Goal: Task Accomplishment & Management: Use online tool/utility

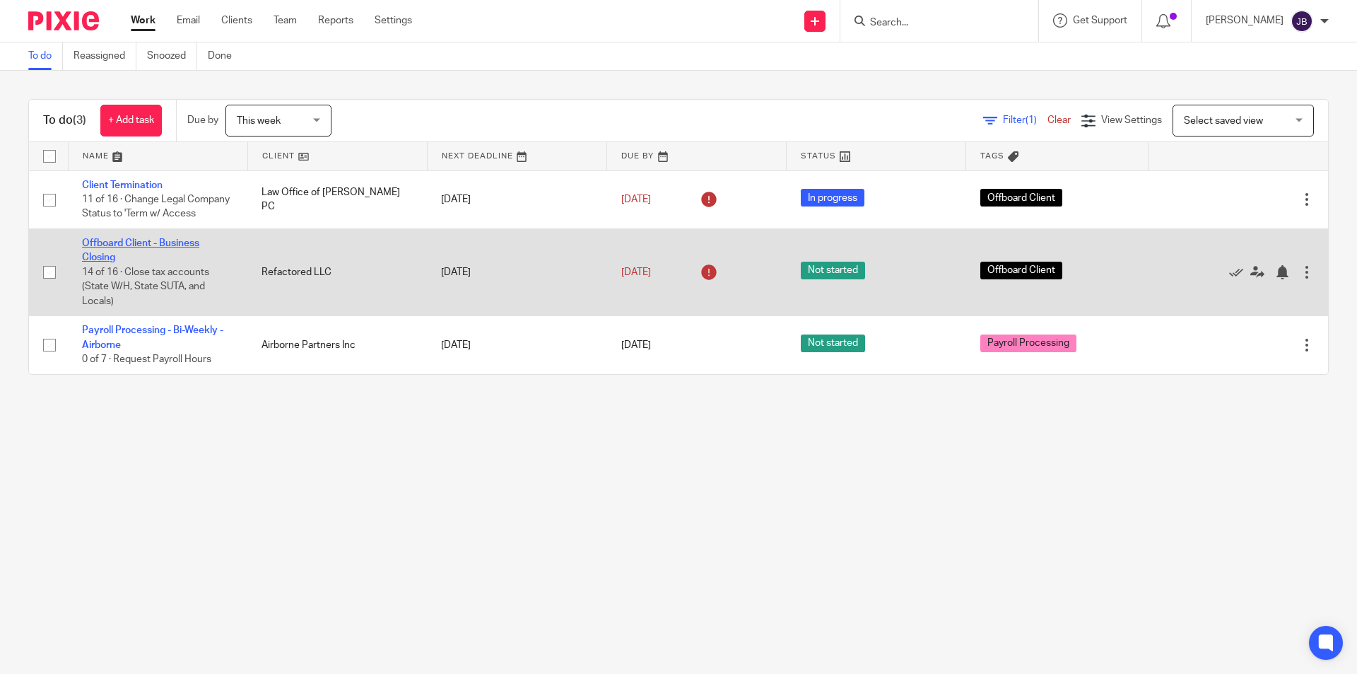
click at [143, 259] on link "Offboard Client - Business Closing" at bounding box center [140, 250] width 117 height 24
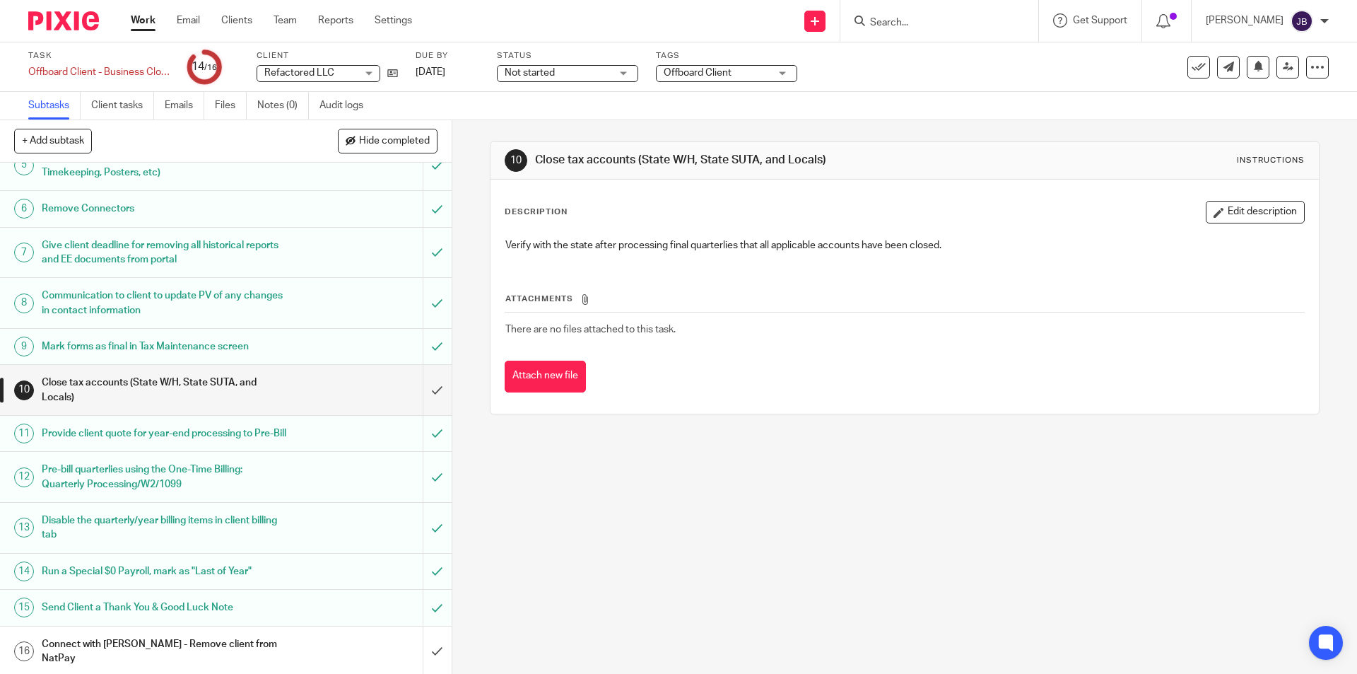
scroll to position [170, 0]
click at [425, 385] on input "submit" at bounding box center [226, 387] width 452 height 50
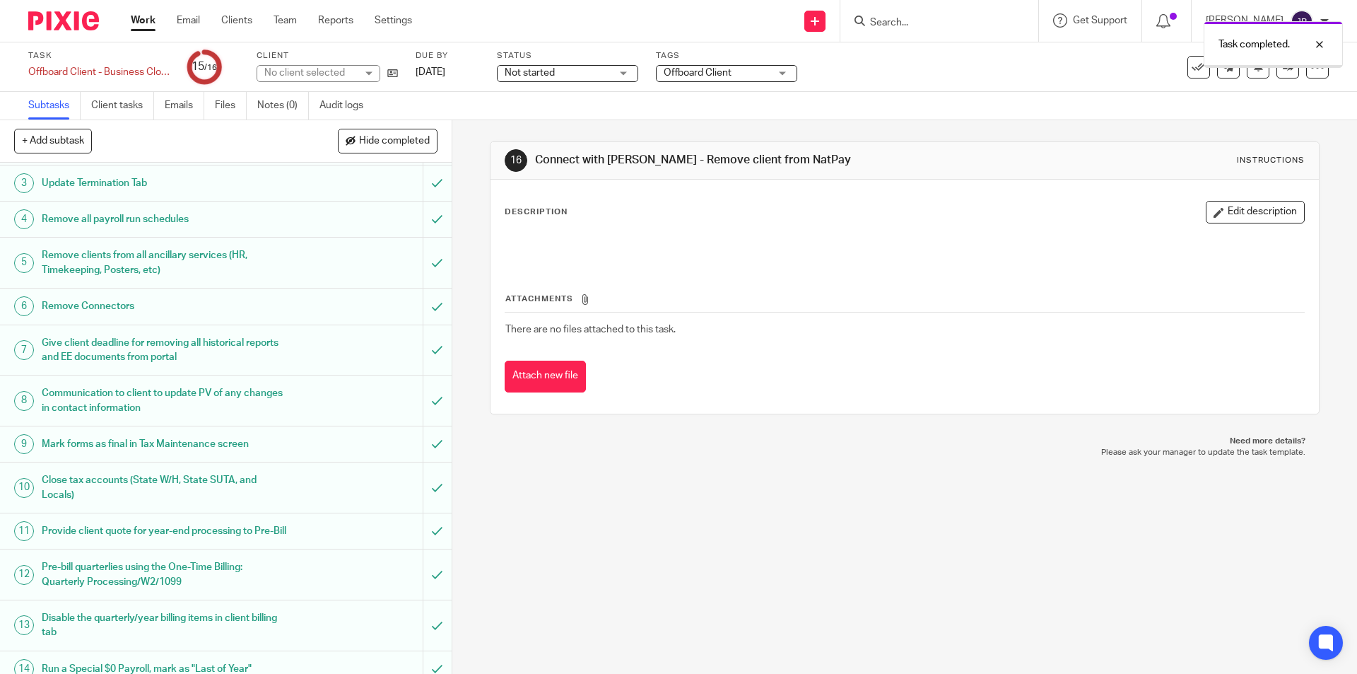
scroll to position [170, 0]
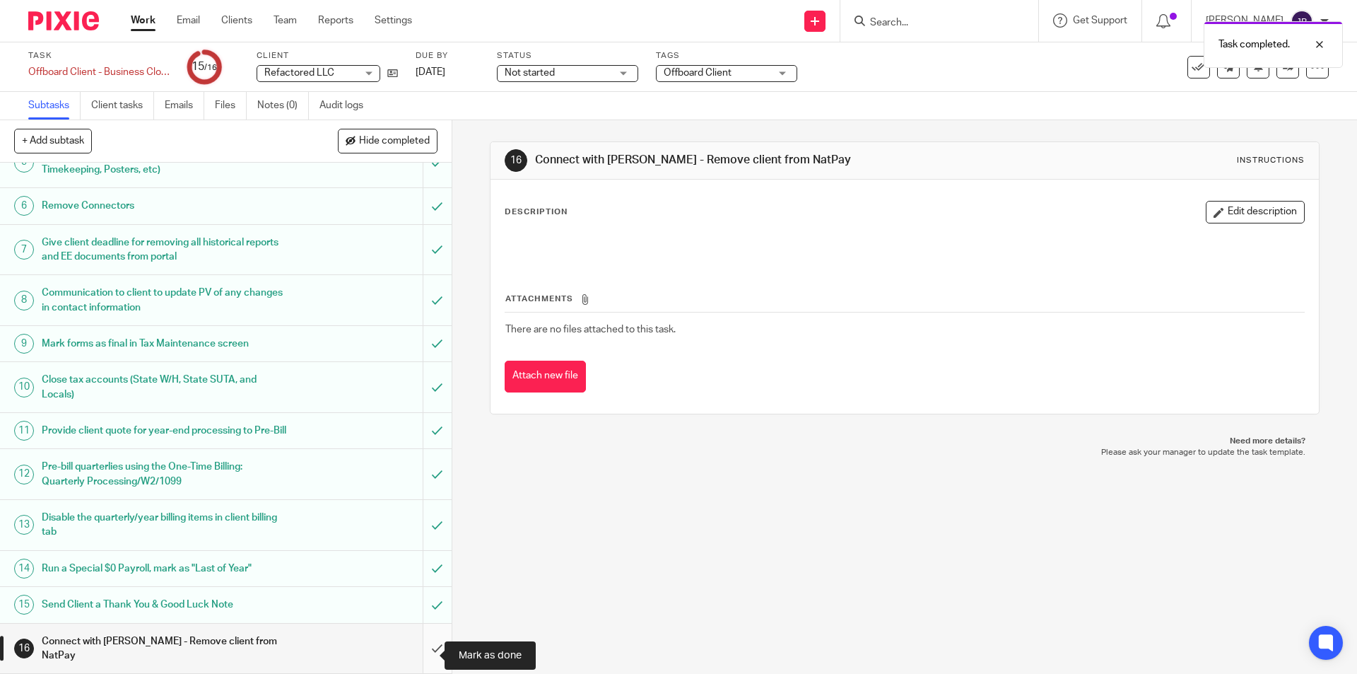
click at [426, 654] on input "submit" at bounding box center [226, 648] width 452 height 50
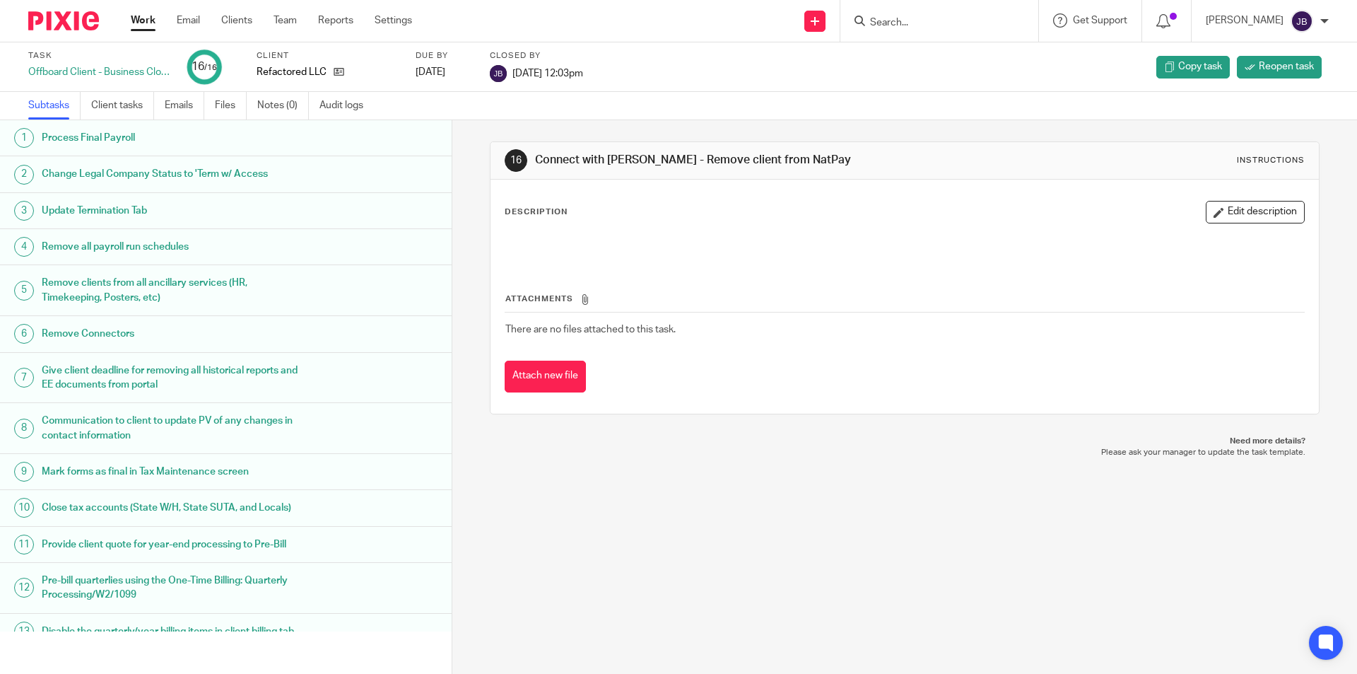
click at [141, 20] on link "Work" at bounding box center [143, 20] width 25 height 14
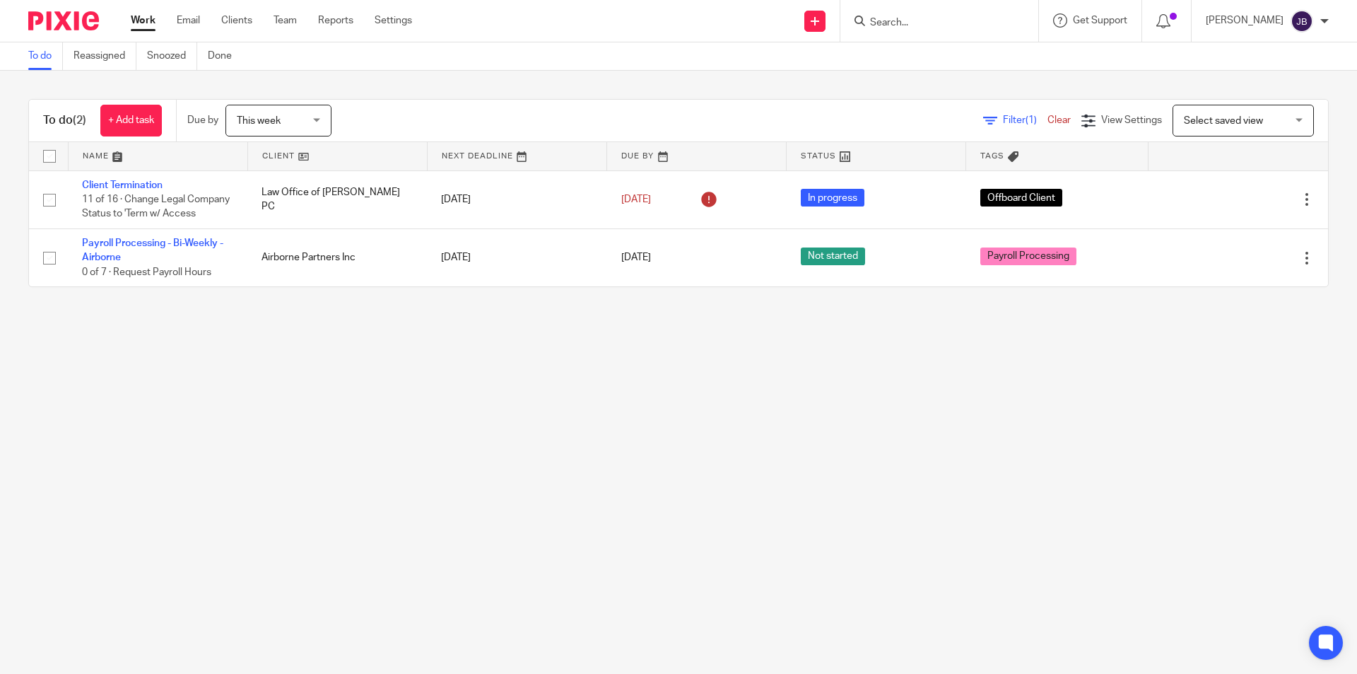
click at [1173, 457] on main "To do Reassigned Snoozed Done To do (2) + Add task Due by This week This week […" at bounding box center [678, 337] width 1357 height 674
